Goal: Task Accomplishment & Management: Complete application form

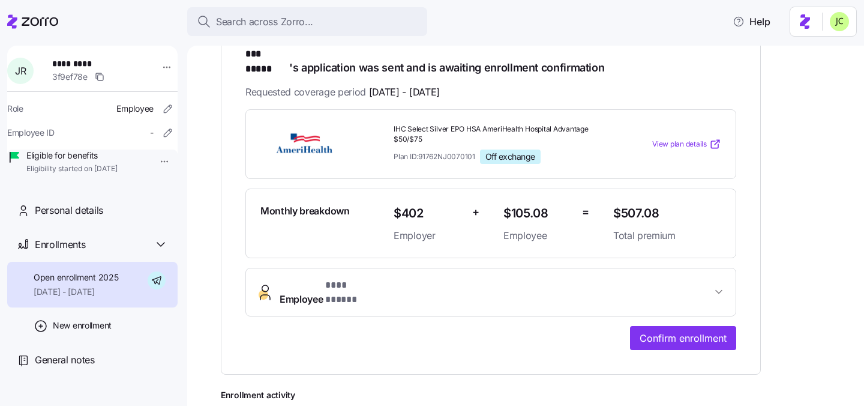
scroll to position [287, 0]
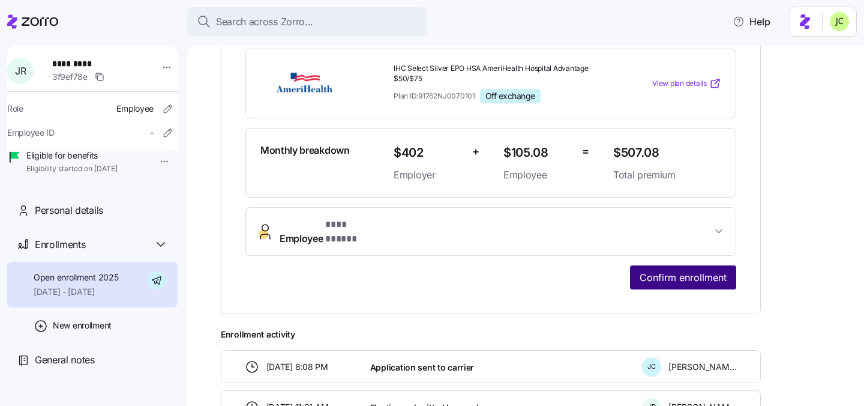
click at [660, 270] on span "Confirm enrollment" at bounding box center [682, 277] width 87 height 14
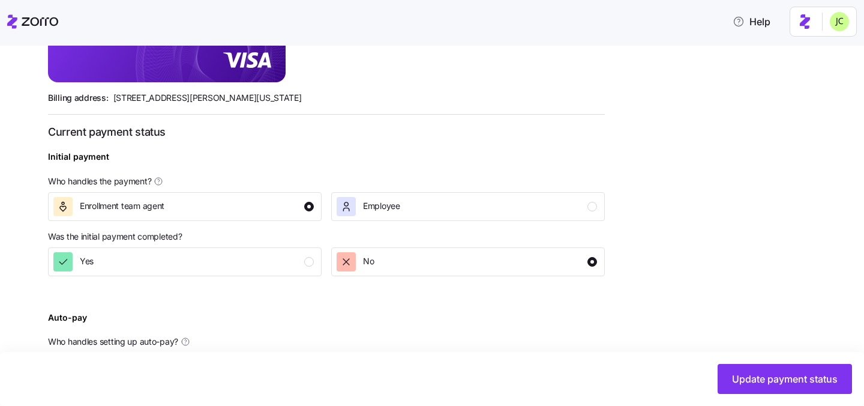
scroll to position [484, 0]
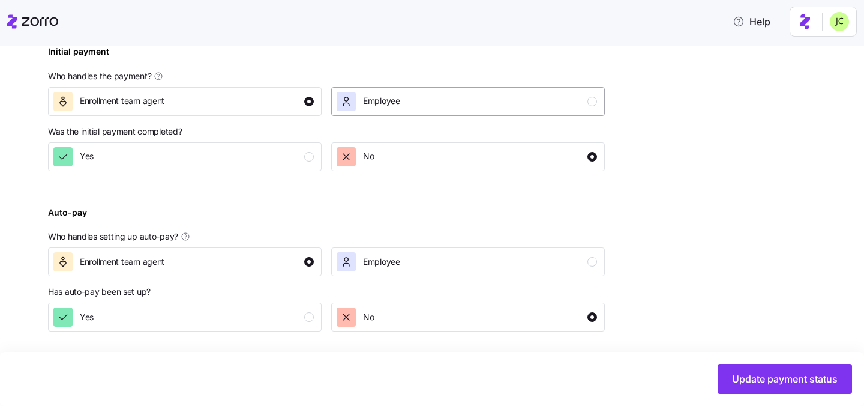
click at [393, 100] on span "Employee" at bounding box center [381, 101] width 37 height 12
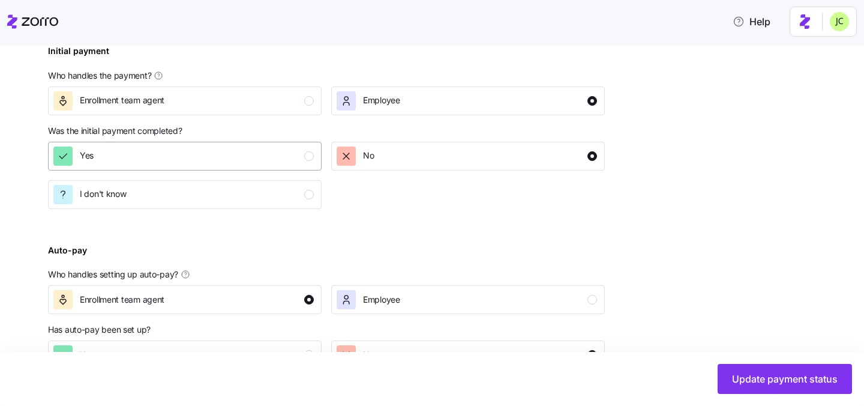
click at [296, 149] on div "Yes" at bounding box center [183, 155] width 260 height 19
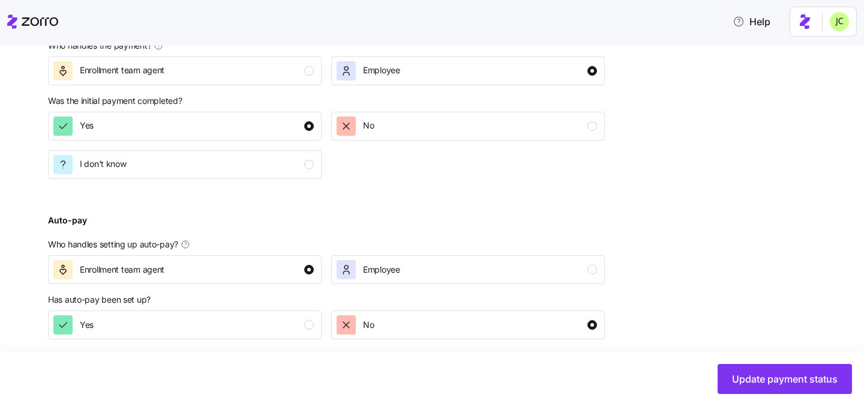
scroll to position [522, 0]
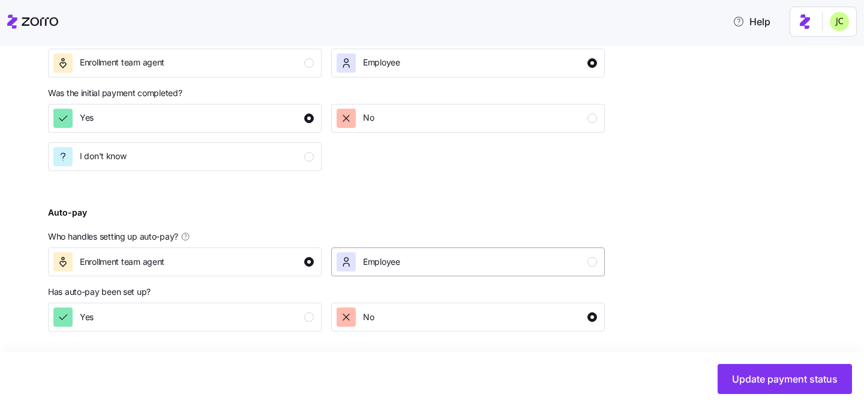
click at [404, 265] on div "Employee" at bounding box center [467, 261] width 260 height 19
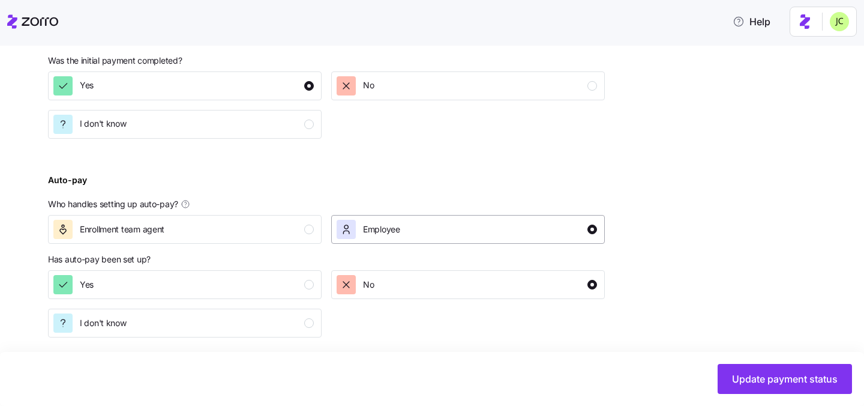
scroll to position [561, 0]
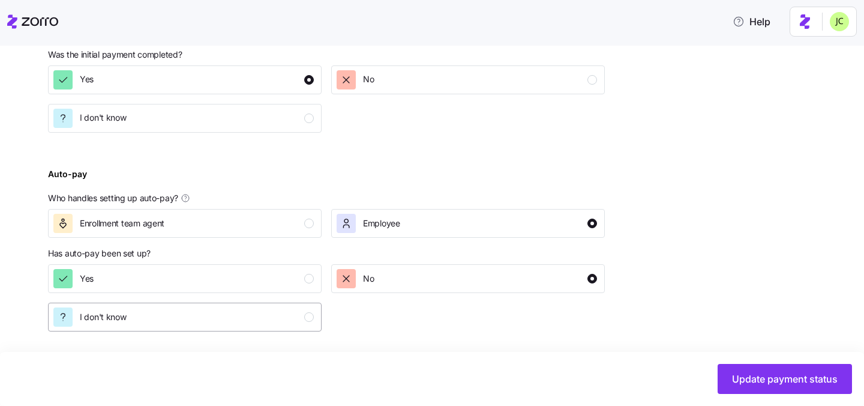
click at [308, 313] on div "button" at bounding box center [309, 317] width 10 height 10
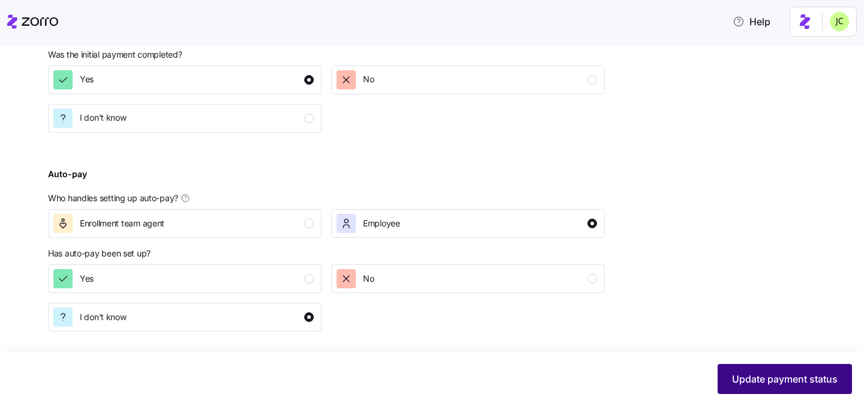
click at [781, 378] on span "Update payment status" at bounding box center [785, 378] width 106 height 14
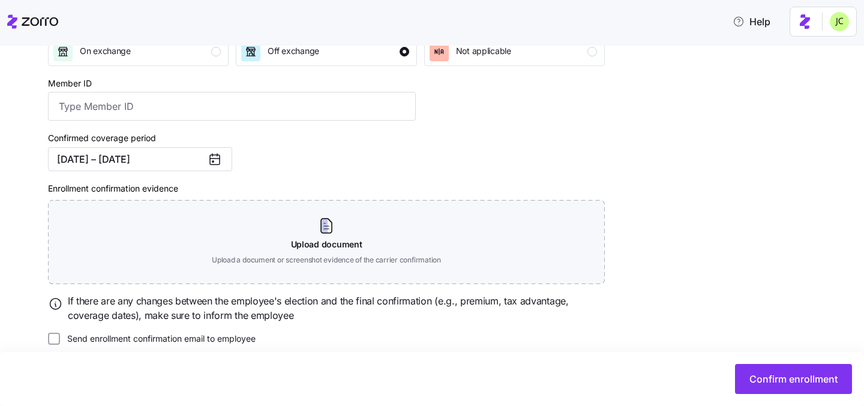
scroll to position [219, 0]
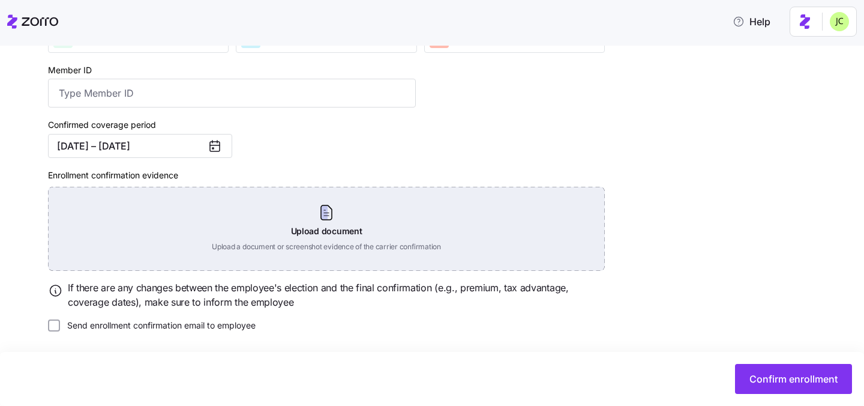
click at [367, 229] on div "Upload document Upload a document or screenshot evidence of the carrier confirm…" at bounding box center [326, 229] width 557 height 84
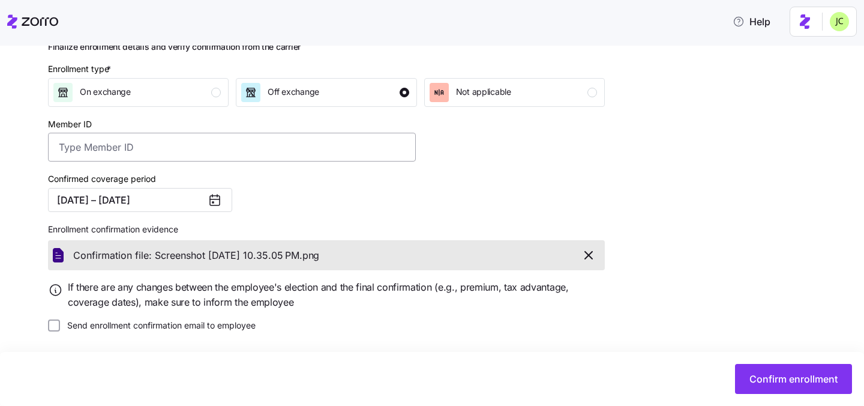
scroll to position [164, 0]
click at [810, 382] on span "Confirm enrollment" at bounding box center [793, 378] width 88 height 14
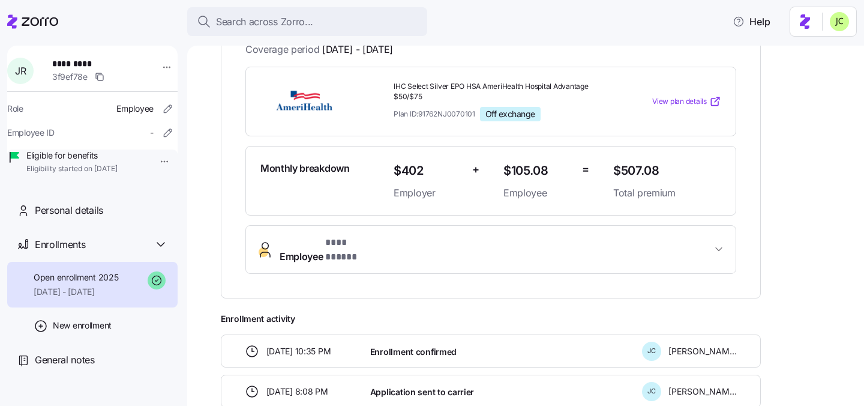
scroll to position [265, 0]
